Goal: Transaction & Acquisition: Purchase product/service

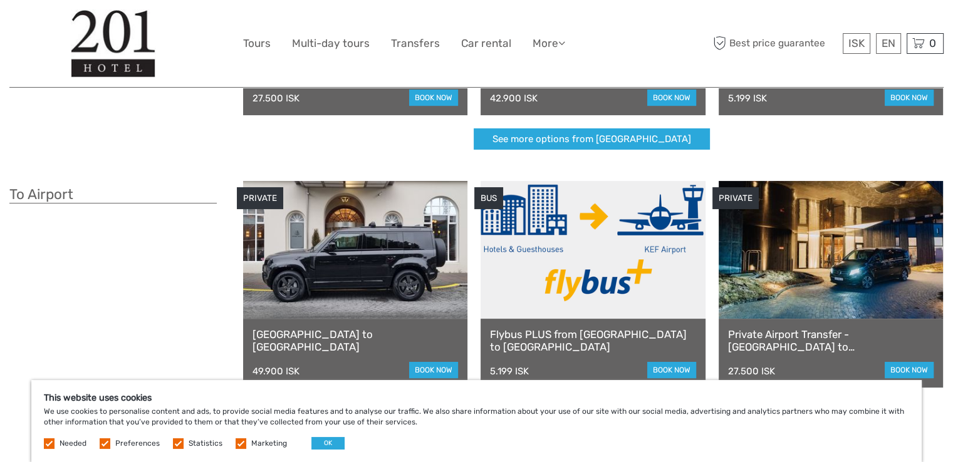
scroll to position [188, 0]
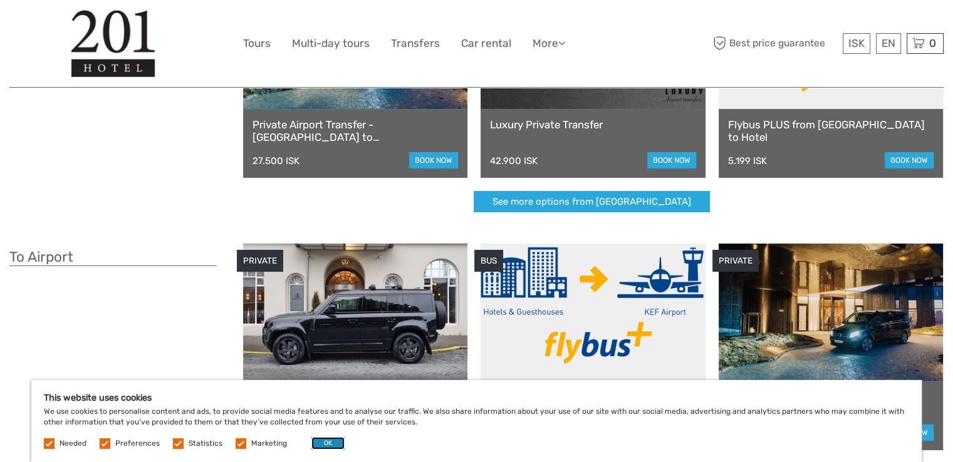
click at [331, 447] on button "OK" at bounding box center [327, 443] width 33 height 13
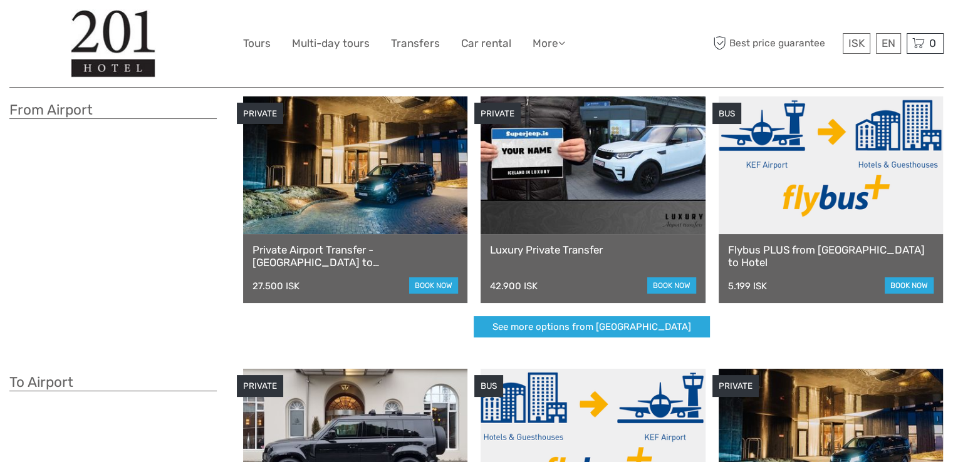
scroll to position [63, 0]
click at [914, 286] on link "book now" at bounding box center [909, 286] width 49 height 16
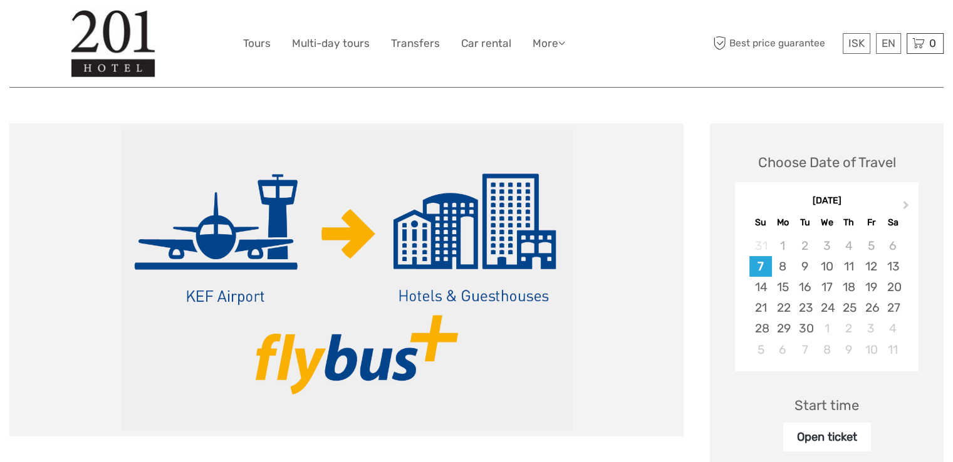
scroll to position [188, 0]
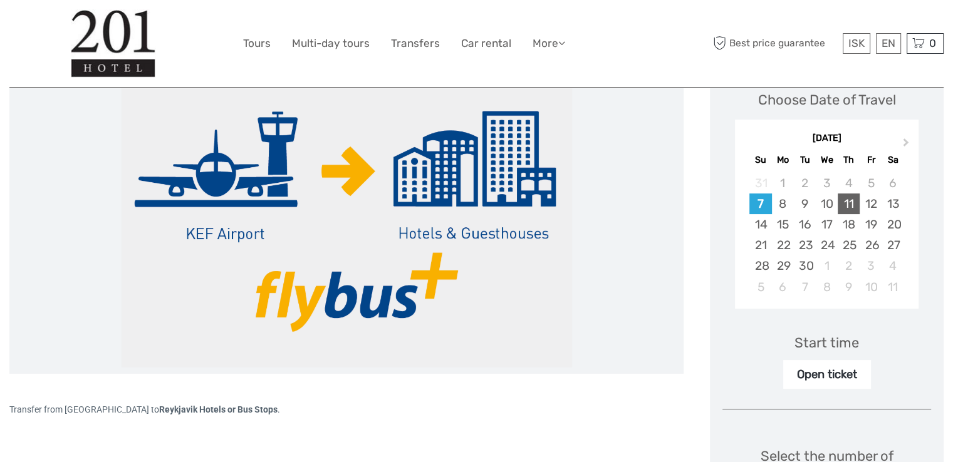
click at [850, 207] on div "11" at bounding box center [849, 204] width 22 height 21
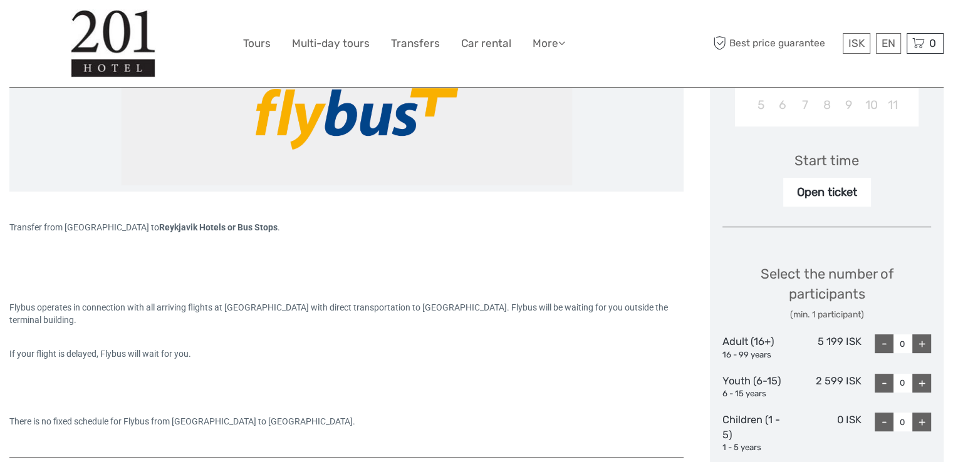
scroll to position [376, 0]
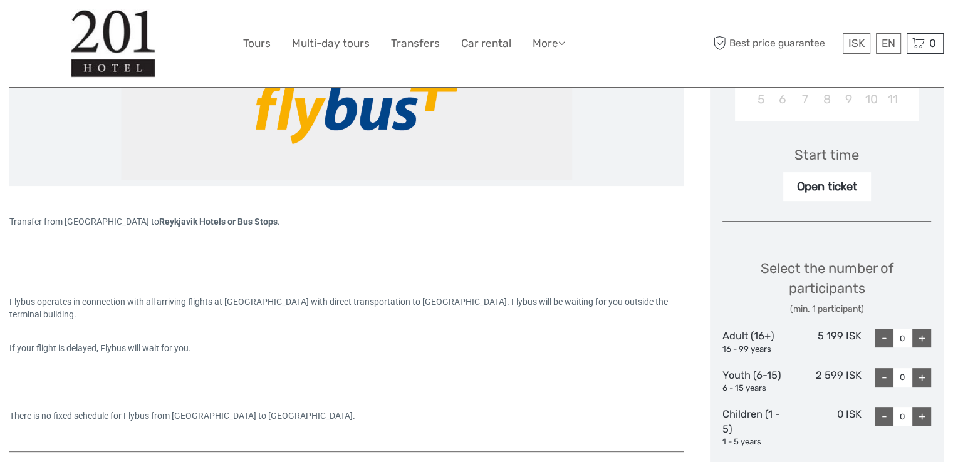
click at [922, 338] on div "+" at bounding box center [921, 338] width 19 height 19
type input "2"
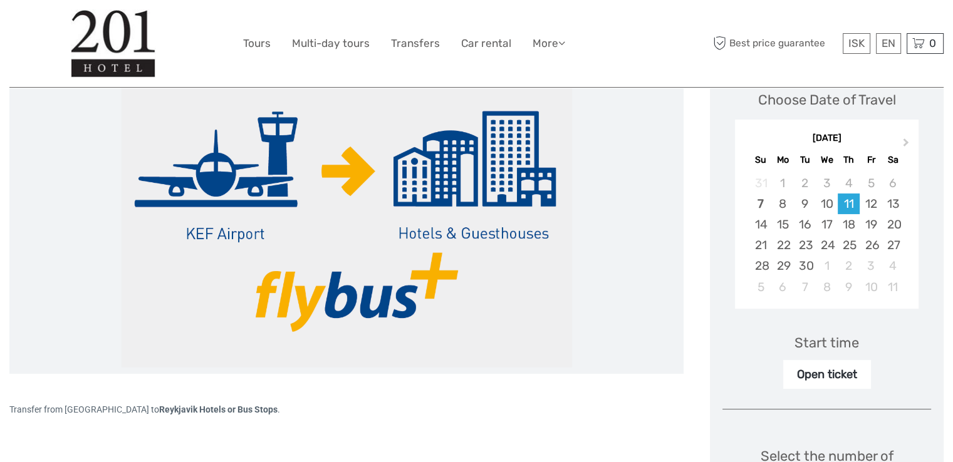
scroll to position [251, 0]
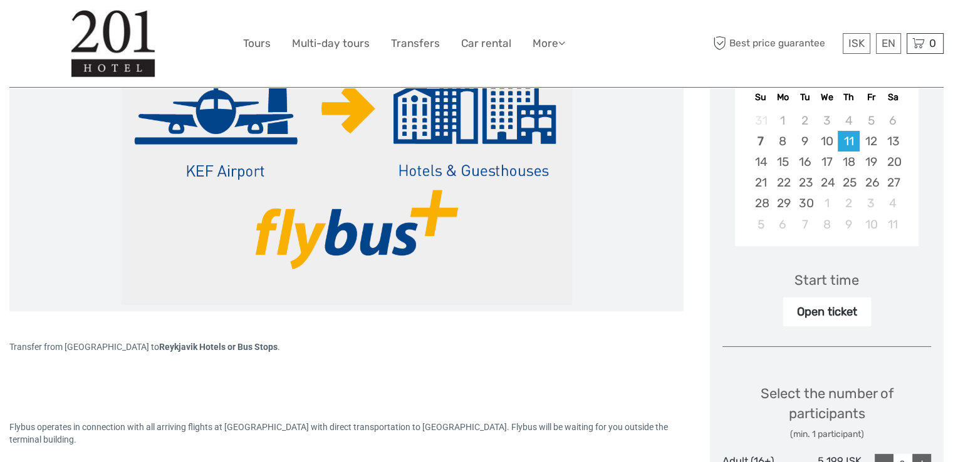
click at [835, 316] on div "Open ticket" at bounding box center [827, 312] width 88 height 29
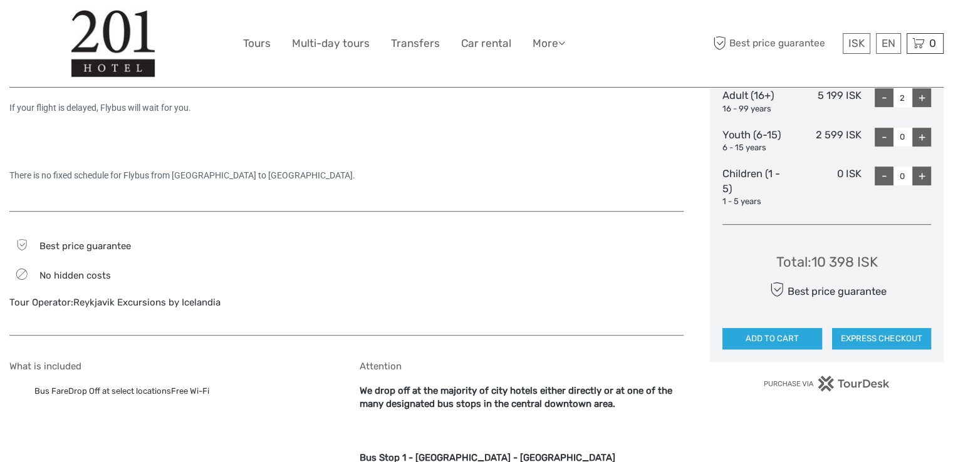
scroll to position [627, 0]
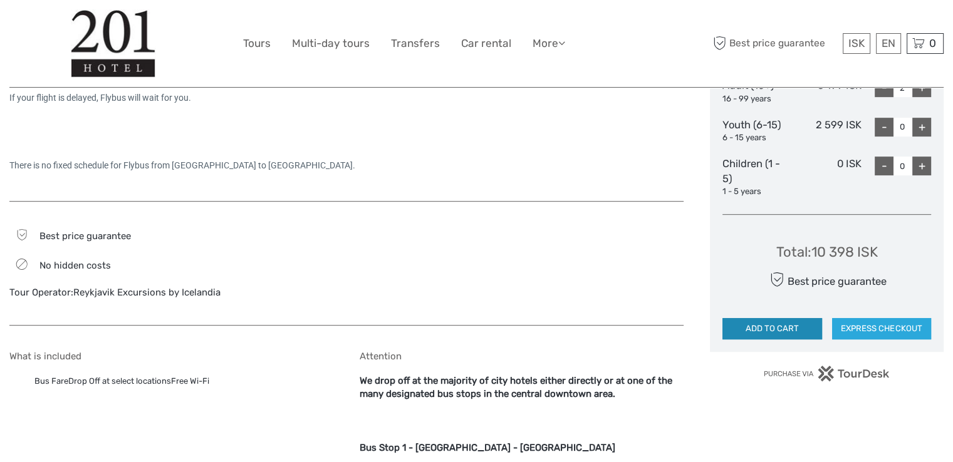
click at [781, 332] on button "ADD TO CART" at bounding box center [771, 328] width 99 height 21
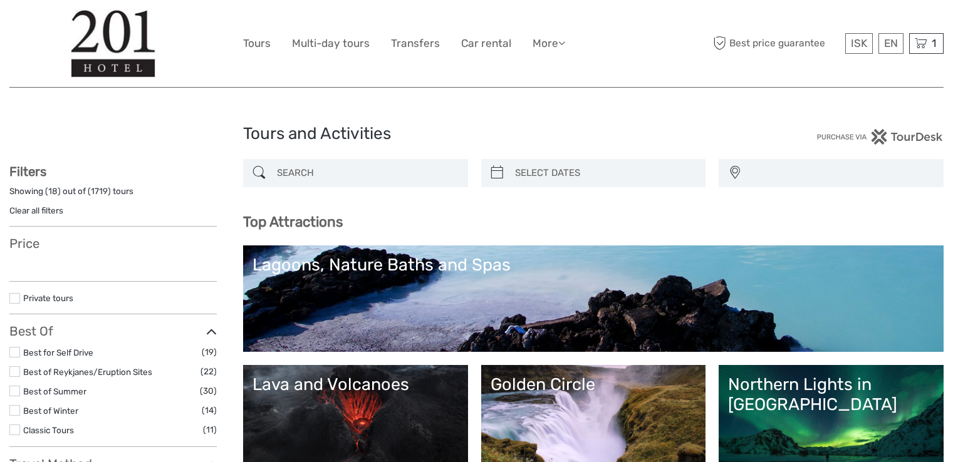
select select
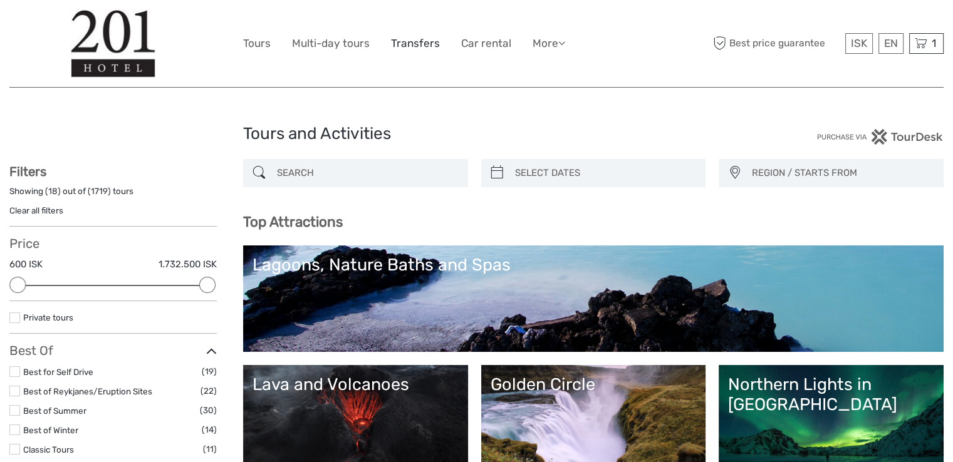
click at [417, 43] on link "Transfers" at bounding box center [415, 43] width 49 height 18
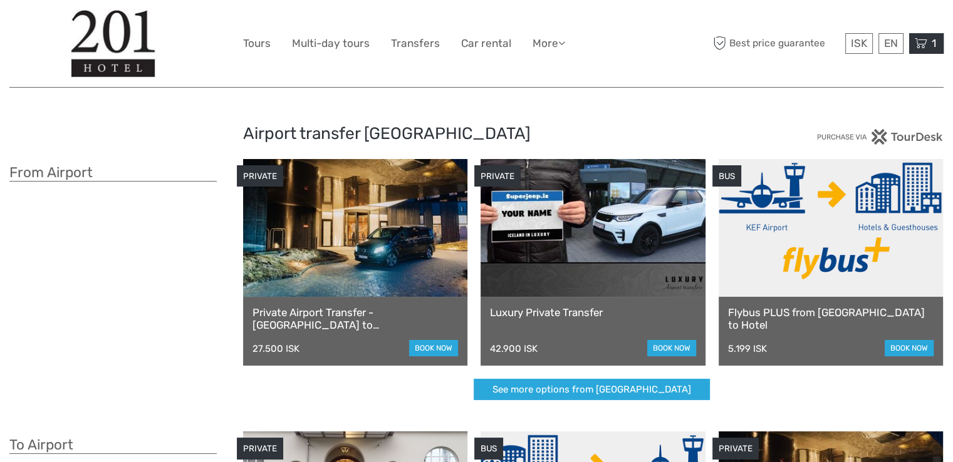
click at [921, 48] on icon at bounding box center [921, 44] width 13 height 16
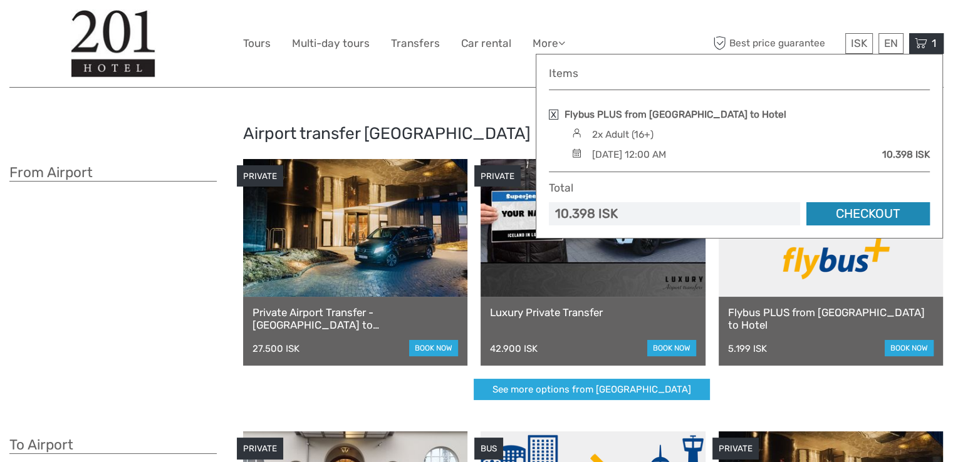
click at [887, 215] on link "Checkout" at bounding box center [867, 213] width 123 height 23
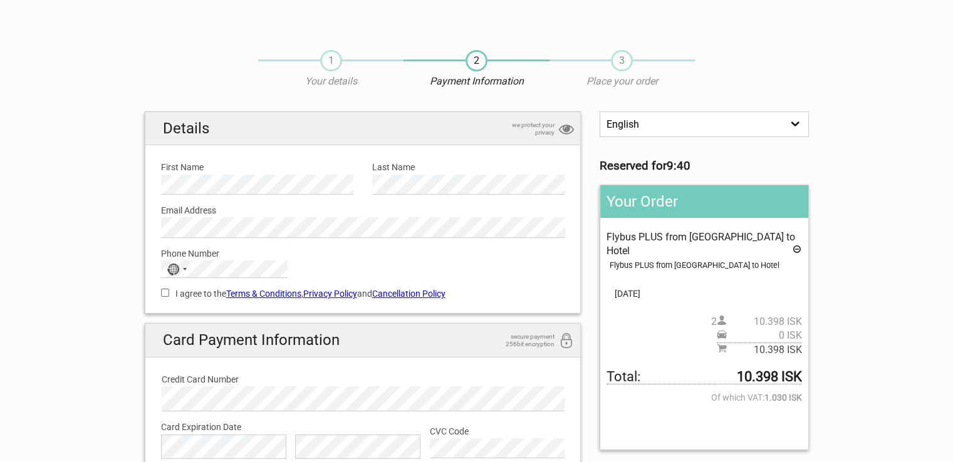
click at [801, 123] on select "English Español Deutsch" at bounding box center [704, 125] width 209 height 26
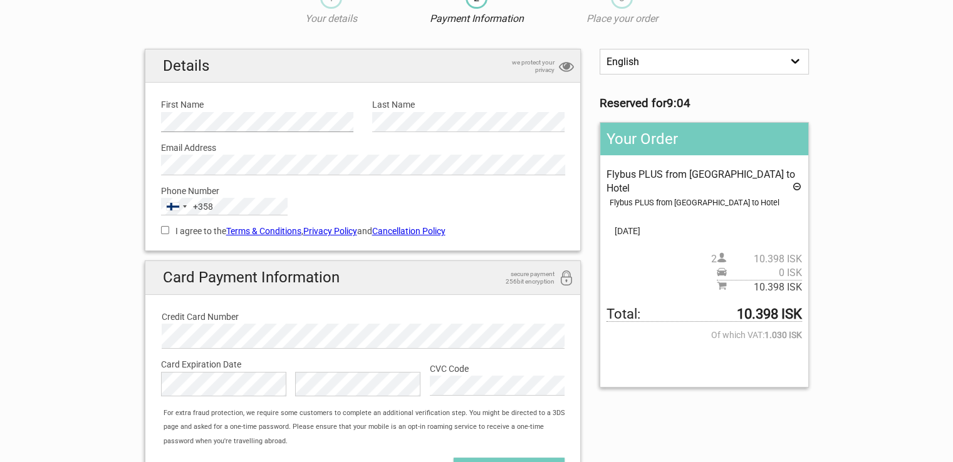
scroll to position [125, 0]
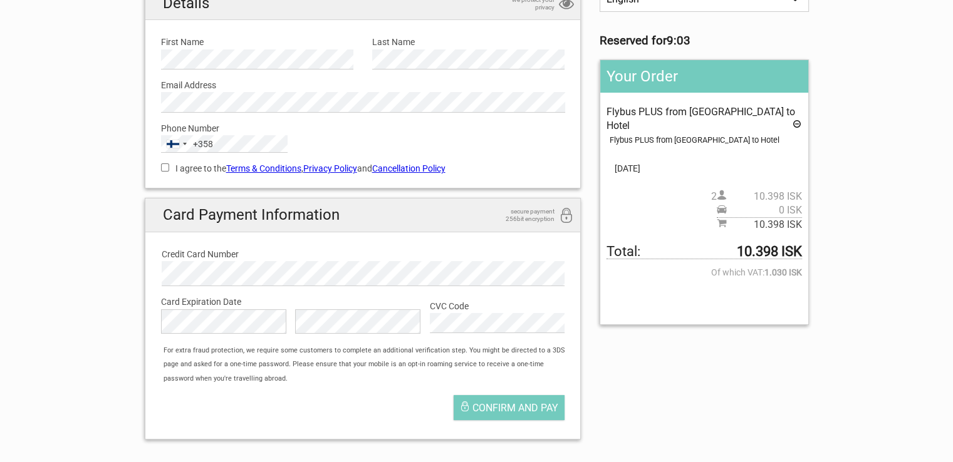
click at [167, 169] on input "I agree to the Terms & Conditions , Privacy Policy and Cancellation Policy" at bounding box center [165, 168] width 8 height 8
checkbox input "true"
click at [798, 121] on icon at bounding box center [797, 126] width 10 height 14
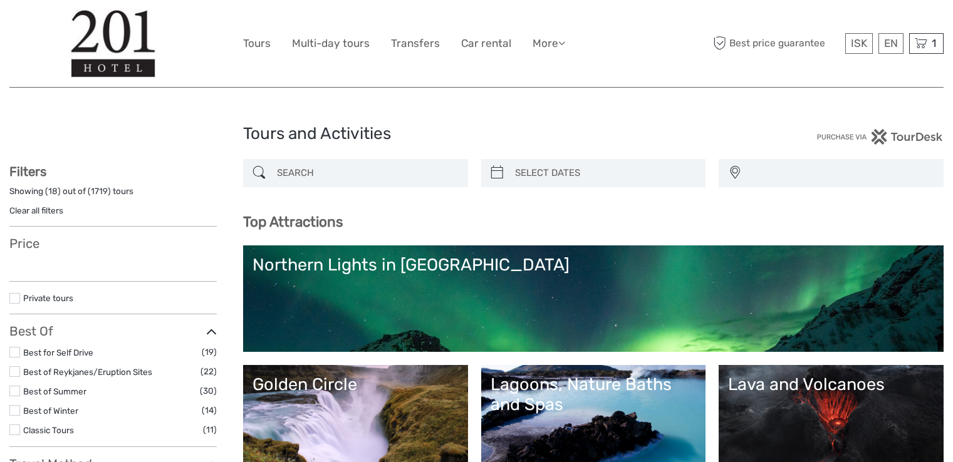
select select
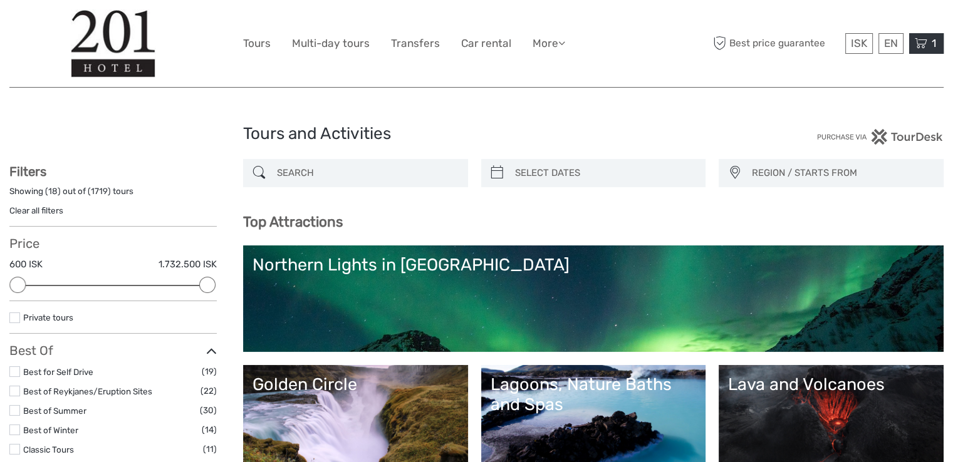
click at [927, 48] on div "1 Items Flybus PLUS from Keflavik Airport to Hotel 2x Adult (16+) Thursday, 11 …" at bounding box center [926, 43] width 34 height 21
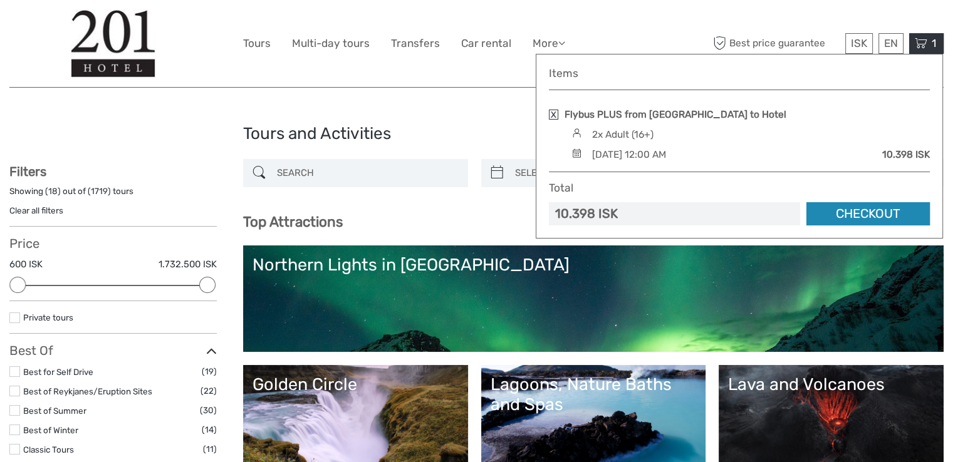
click at [853, 214] on link "Checkout" at bounding box center [867, 213] width 123 height 23
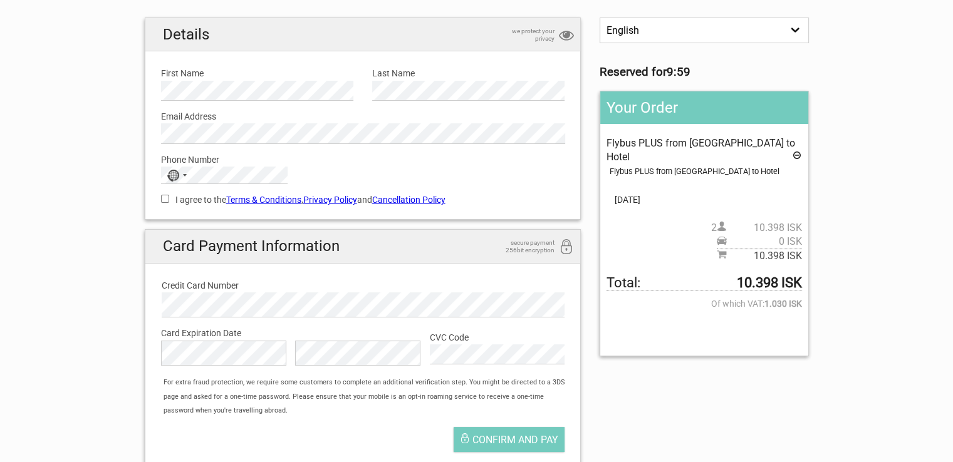
scroll to position [125, 0]
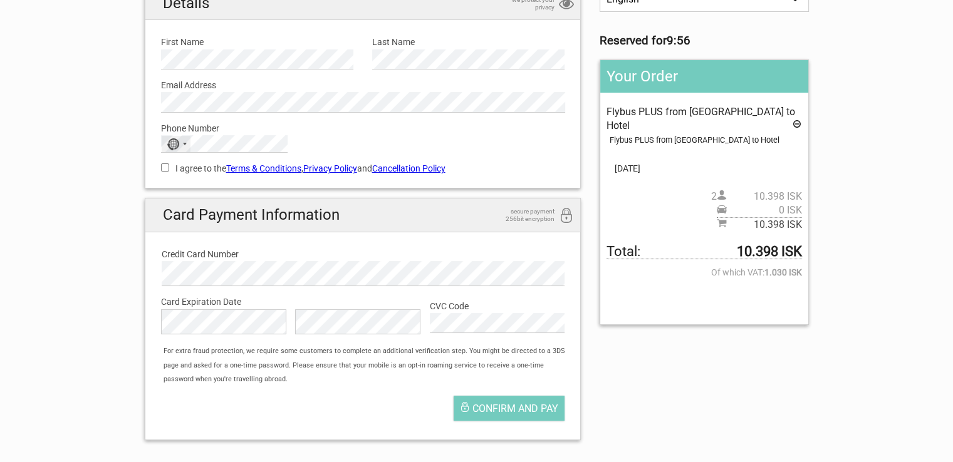
click at [183, 143] on div "Selected country" at bounding box center [185, 144] width 4 height 3
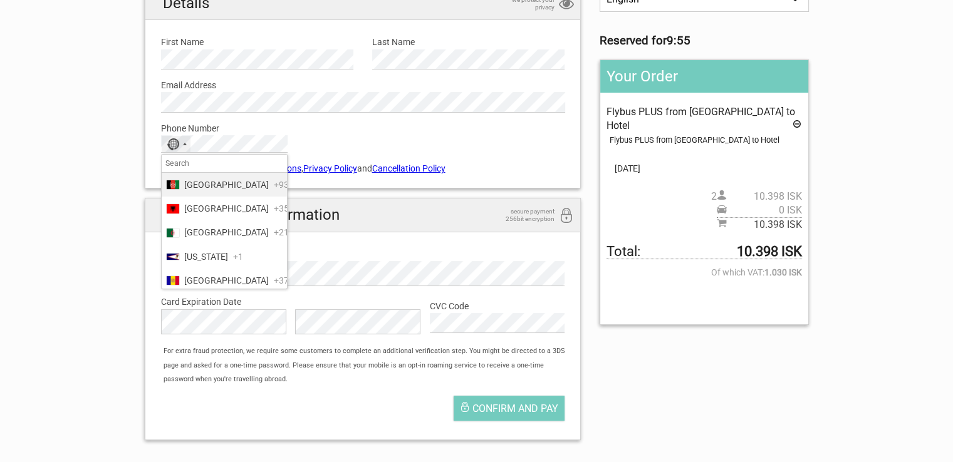
click at [183, 143] on div "Selected country" at bounding box center [185, 144] width 4 height 3
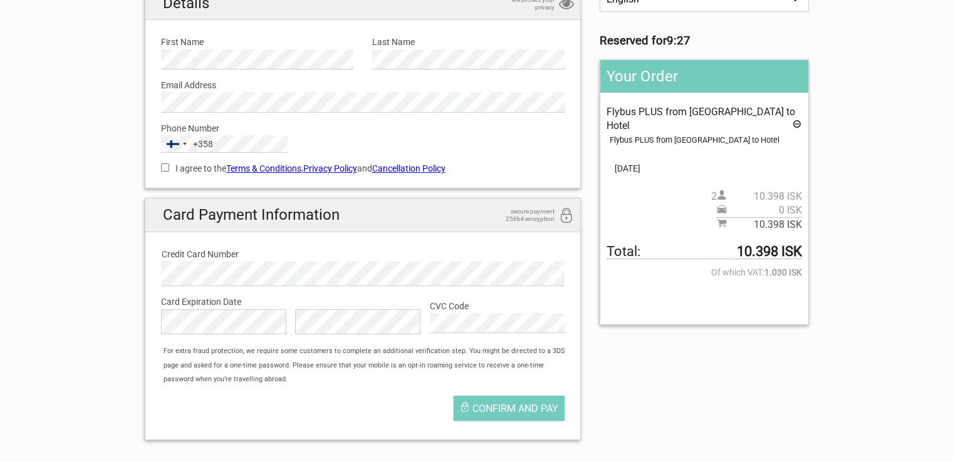
click at [161, 168] on input "I agree to the Terms & Conditions , Privacy Policy and Cancellation Policy" at bounding box center [165, 168] width 8 height 8
checkbox input "true"
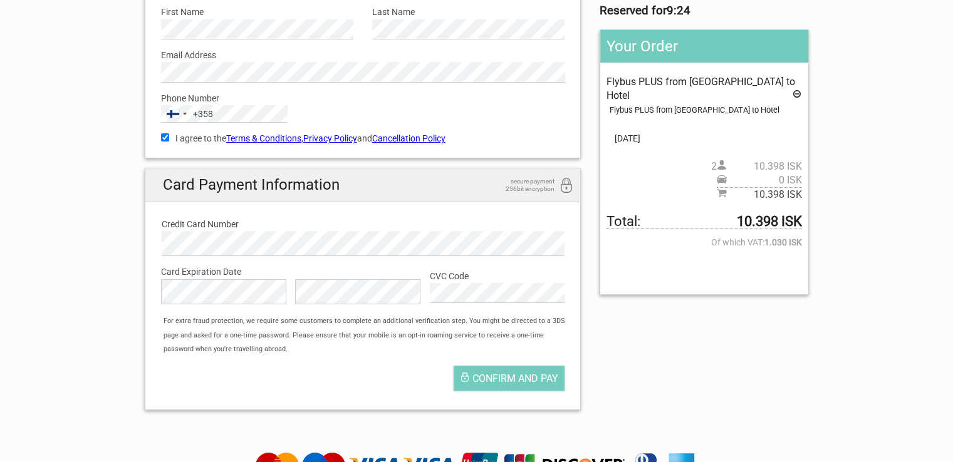
scroll to position [188, 0]
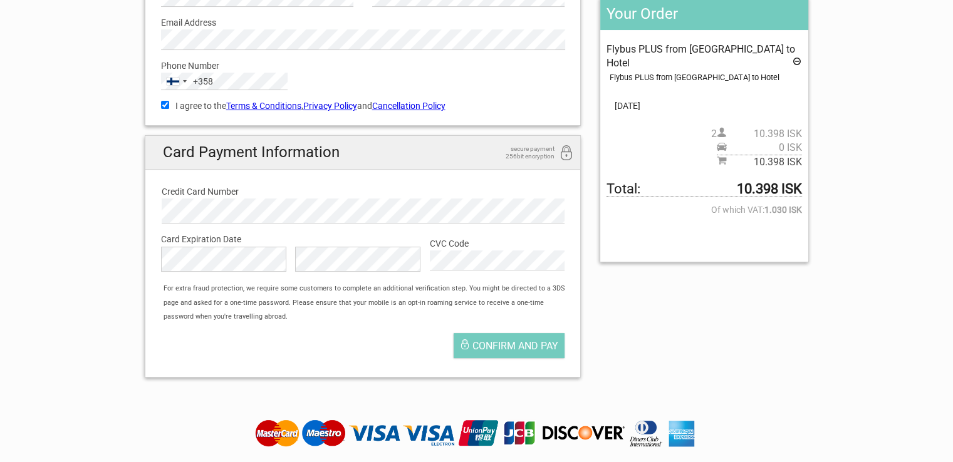
click at [130, 241] on div "1 Your details 2 Payment Information 3 Place your order English Español Deutsch…" at bounding box center [477, 119] width 702 height 538
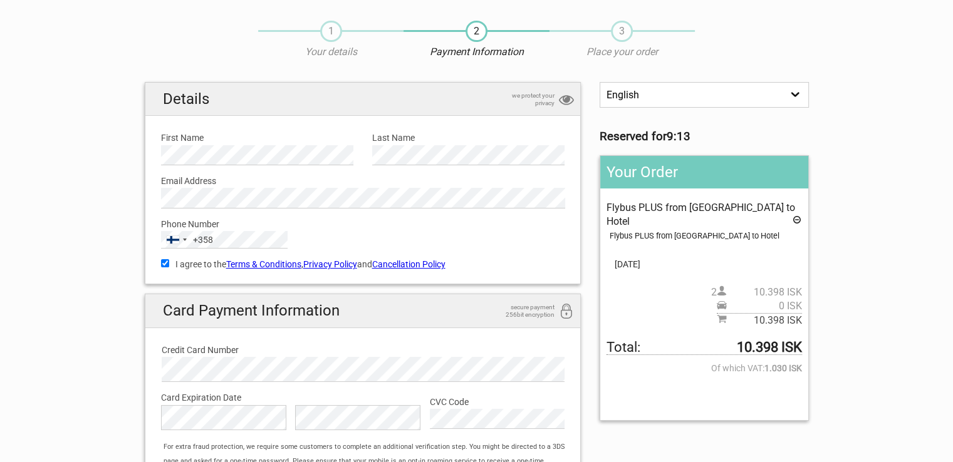
scroll to position [0, 0]
